Goal: Information Seeking & Learning: Learn about a topic

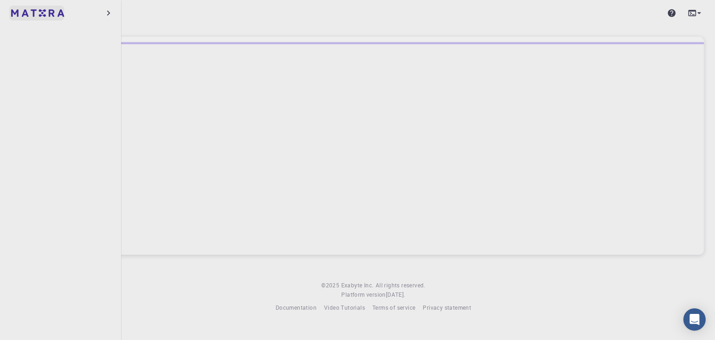
click at [30, 14] on img at bounding box center [37, 12] width 53 height 7
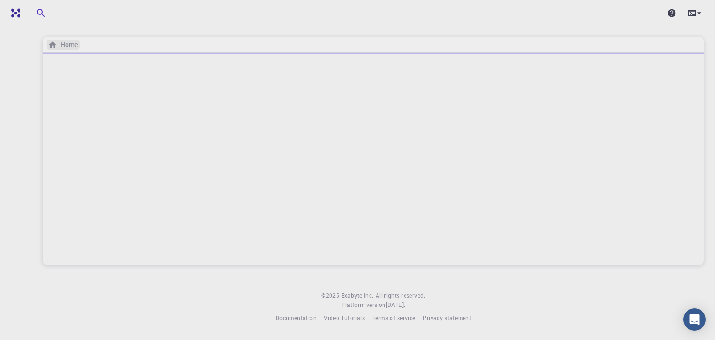
click at [58, 43] on h6 "Home" at bounding box center [67, 45] width 21 height 10
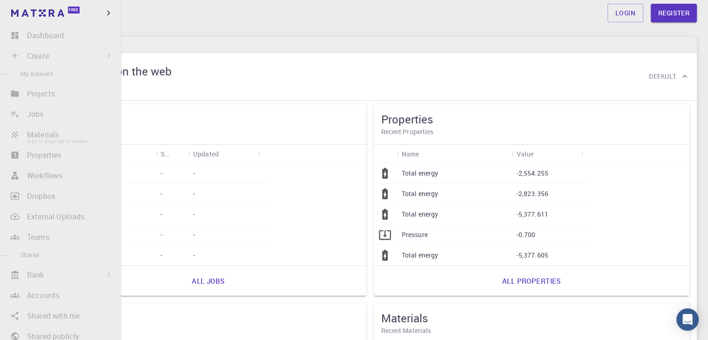
click at [60, 137] on li "Materials Sign In (Sign Up) to Access" at bounding box center [60, 134] width 121 height 19
click at [60, 138] on li "Materials Sign In (Sign Up) to Access" at bounding box center [60, 134] width 121 height 19
click at [50, 160] on li "Properties Sign In (Sign Up) to Access" at bounding box center [60, 155] width 121 height 19
click at [50, 184] on li "Workflows Sign In (Sign Up) to Access" at bounding box center [60, 175] width 121 height 19
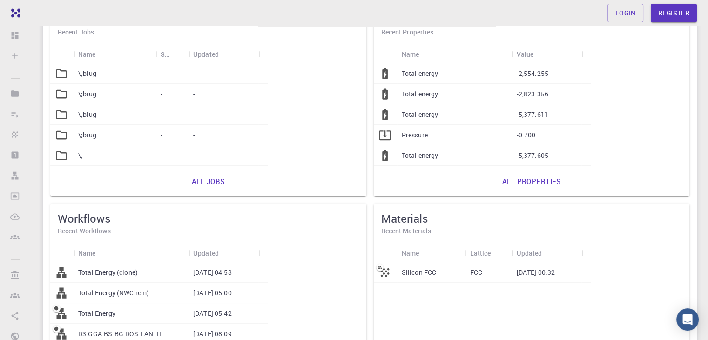
scroll to position [100, 0]
click at [397, 273] on div "Silicon FCC" at bounding box center [431, 272] width 68 height 20
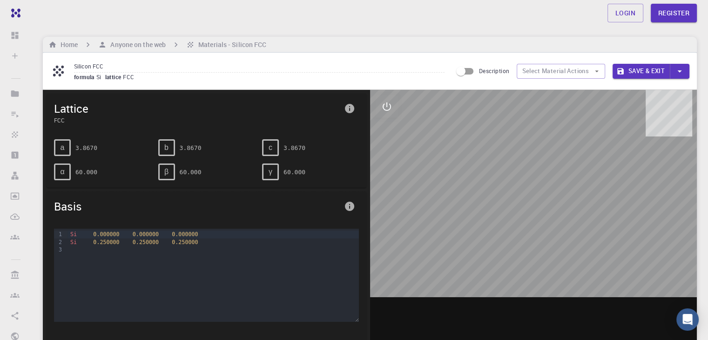
drag, startPoint x: 547, startPoint y: 241, endPoint x: 487, endPoint y: 262, distance: 62.6
click at [487, 262] on div at bounding box center [533, 235] width 327 height 290
click at [384, 102] on icon "interactive" at bounding box center [386, 106] width 11 height 11
click at [386, 128] on icon "view" at bounding box center [387, 129] width 10 height 7
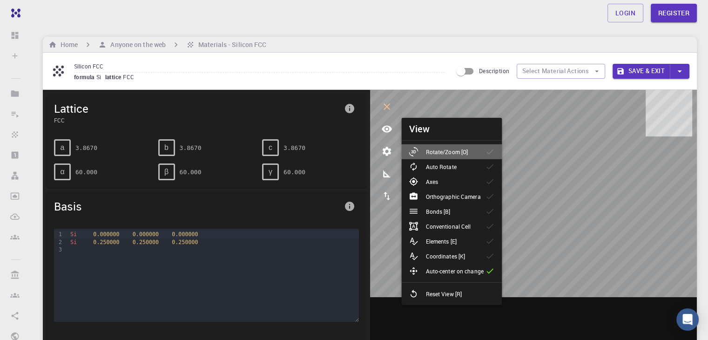
click at [469, 158] on li "Rotate/Zoom [O]" at bounding box center [451, 151] width 101 height 15
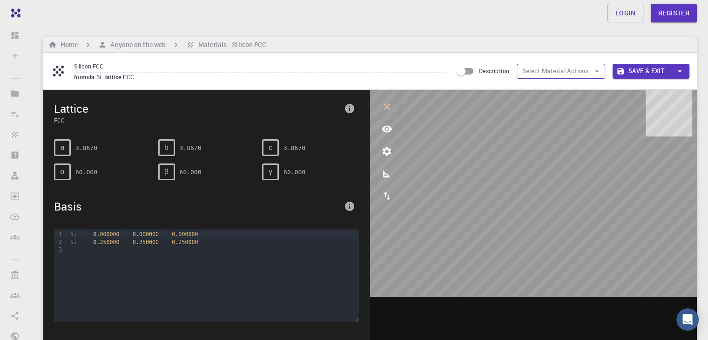
click at [559, 69] on button "Select Material Actions" at bounding box center [561, 71] width 88 height 15
click at [459, 72] on input "Description" at bounding box center [460, 71] width 53 height 18
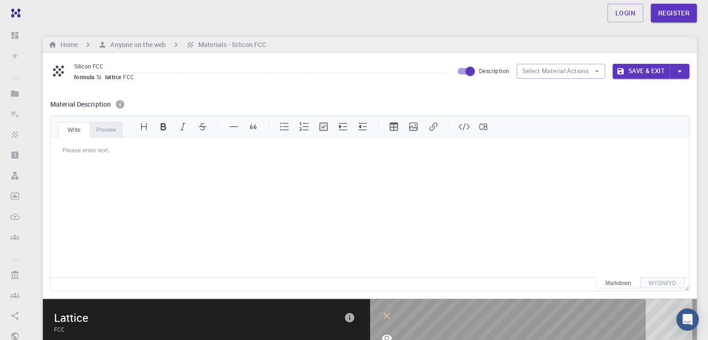
scroll to position [4, 0]
click at [459, 72] on input "Description" at bounding box center [470, 71] width 53 height 18
checkbox input "false"
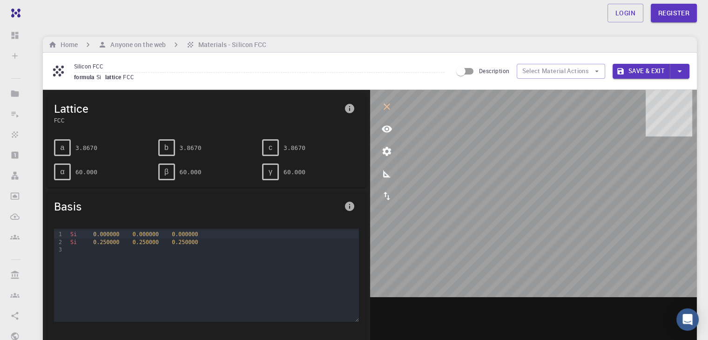
scroll to position [0, 0]
click at [386, 149] on icon "parameters" at bounding box center [386, 151] width 9 height 9
click at [390, 183] on button "measurements" at bounding box center [387, 173] width 22 height 22
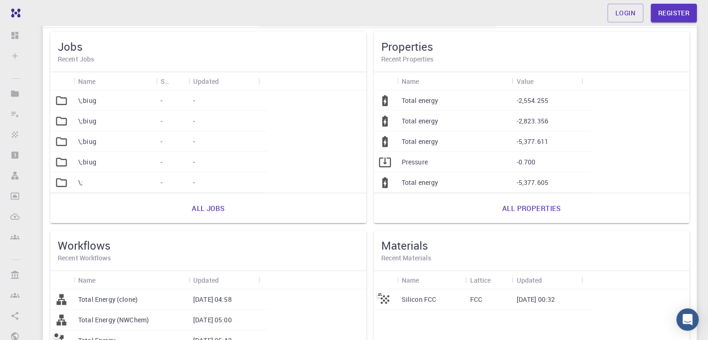
scroll to position [72, 0]
click at [115, 336] on p "Total Energy" at bounding box center [96, 340] width 37 height 9
